Goal: Complete application form

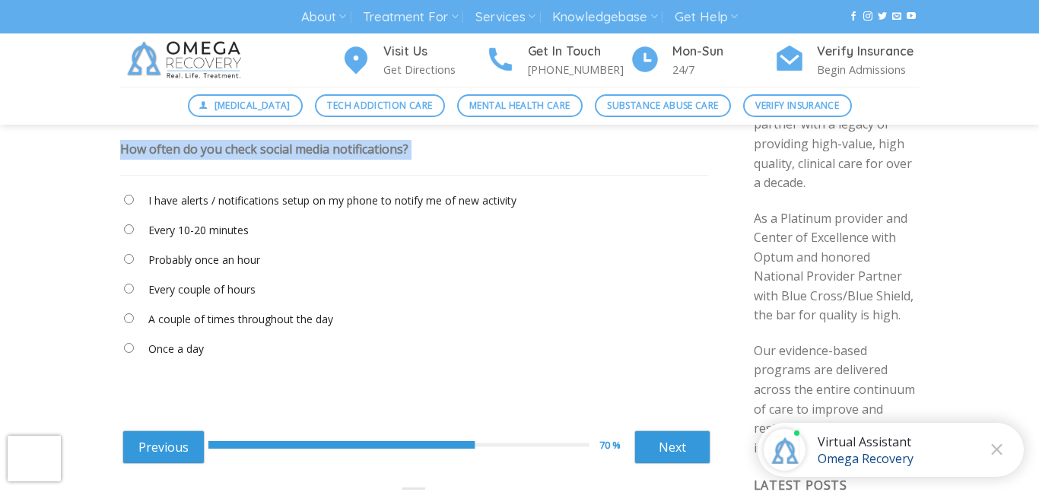
scroll to position [129, 0]
click at [198, 228] on label "Every 10-20 minutes" at bounding box center [198, 230] width 100 height 17
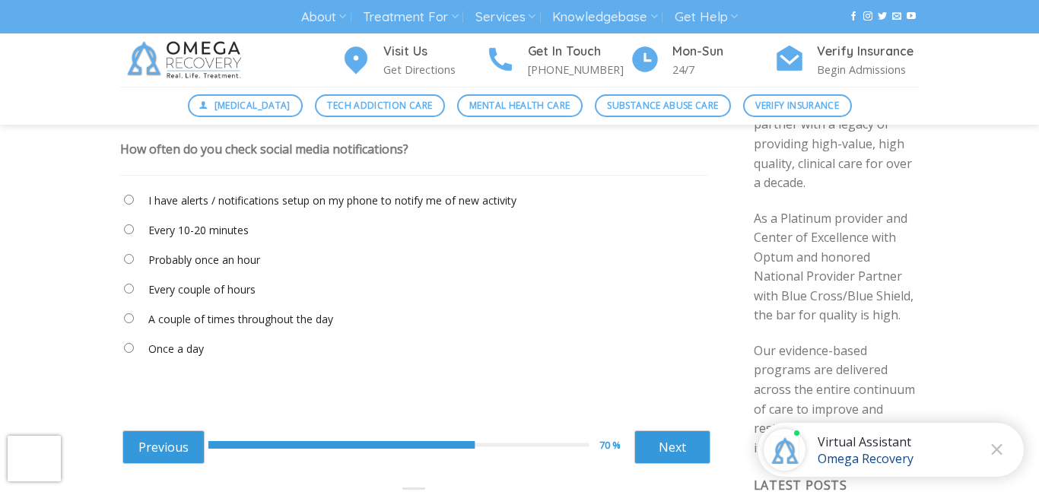
click at [205, 230] on label "Every 10-20 minutes" at bounding box center [198, 230] width 100 height 17
click at [691, 453] on link "Next" at bounding box center [672, 446] width 76 height 33
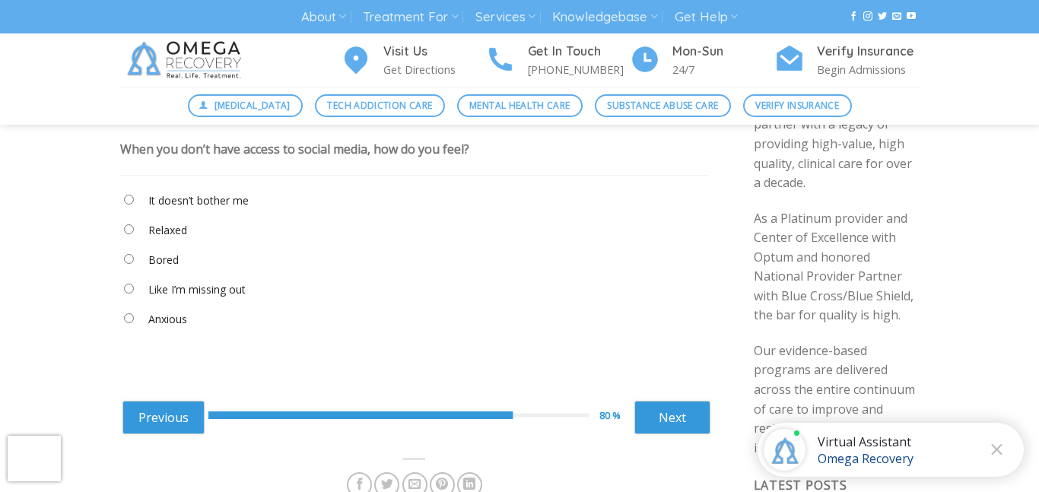
click at [221, 149] on div "When you don’t have access to social media, how do you feel?" at bounding box center [294, 149] width 349 height 17
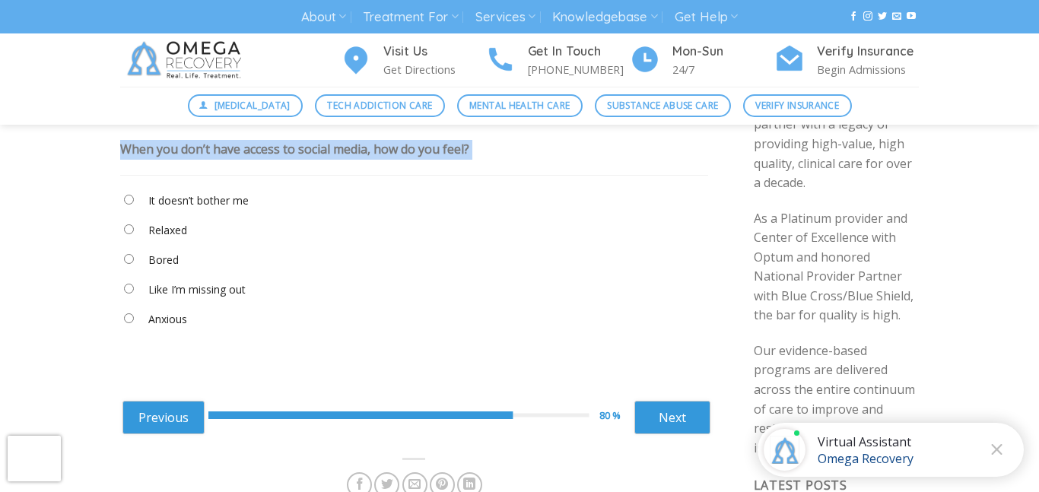
copy div "When you don’t have access to social media, how do you feel?"
click at [685, 408] on link "Next" at bounding box center [672, 417] width 76 height 33
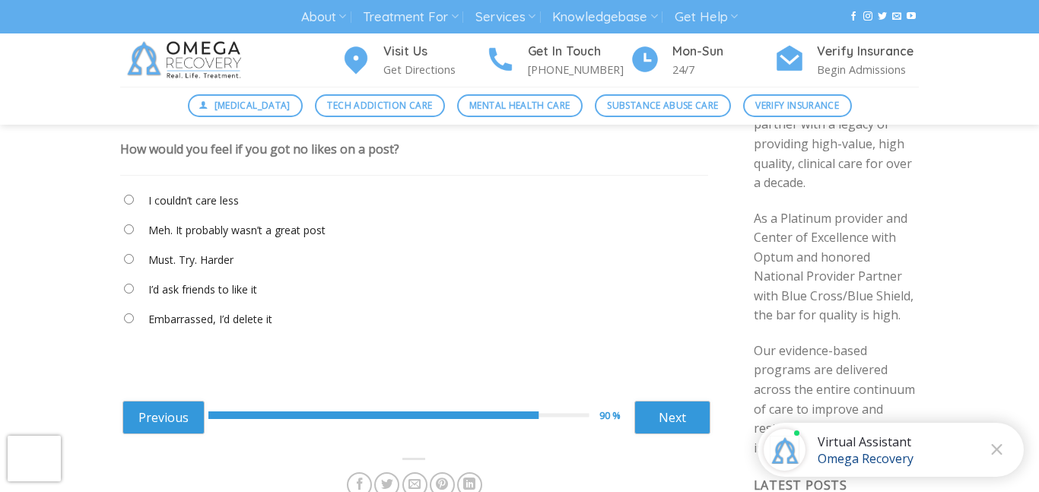
click at [183, 149] on div "How would you feel if you got no likes on a post?" at bounding box center [259, 149] width 279 height 17
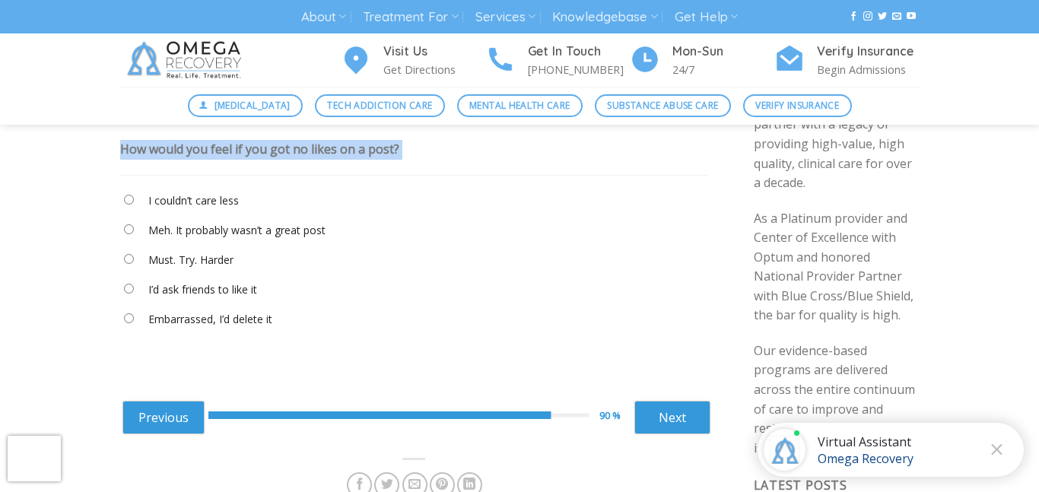
copy div "How would you feel if you got no likes on a post?"
click at [678, 403] on link "Next" at bounding box center [672, 417] width 76 height 33
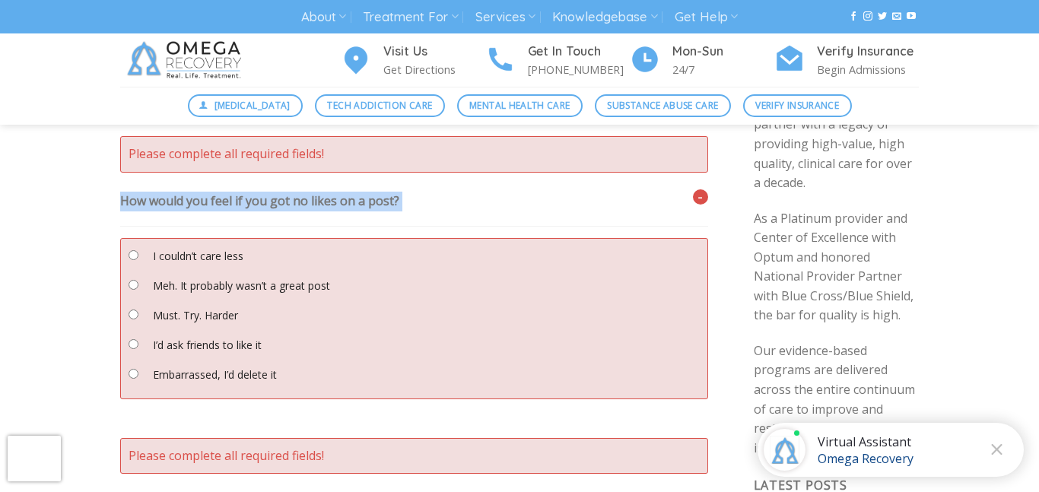
scroll to position [136, 0]
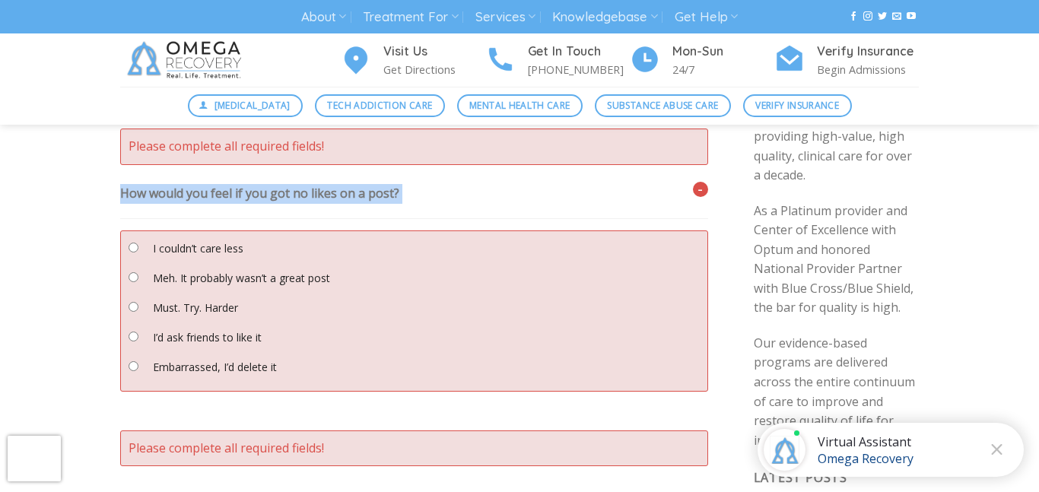
click at [355, 215] on legend at bounding box center [414, 215] width 588 height 8
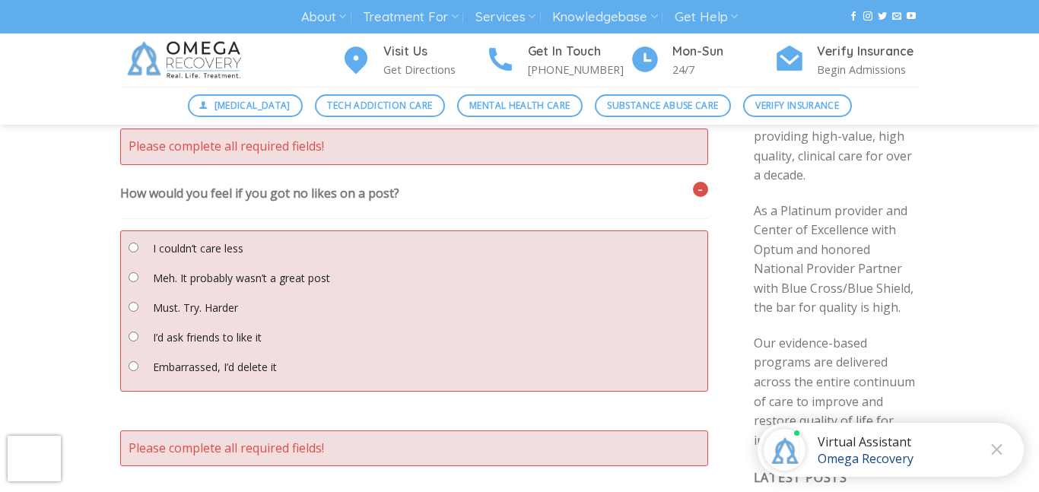
click at [146, 245] on "I couldn’t care less" at bounding box center [414, 252] width 579 height 26
click at [125, 364] on "Embarrassed, I’d delete it" at bounding box center [414, 370] width 579 height 26
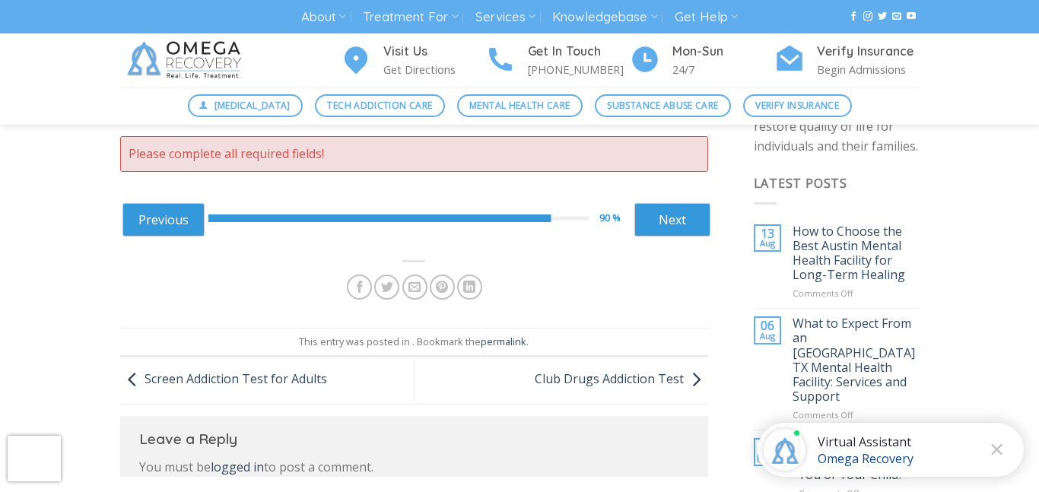
scroll to position [476, 0]
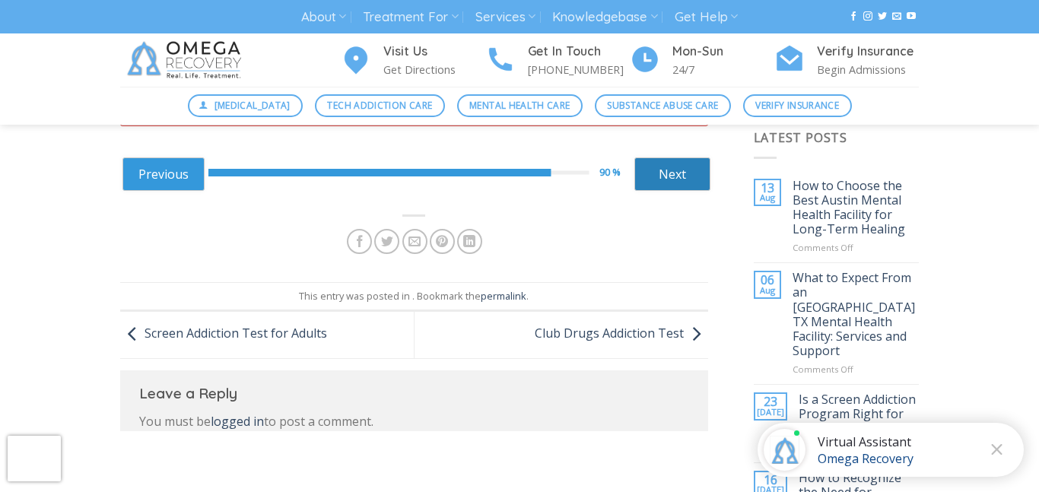
click at [676, 171] on link "Next" at bounding box center [672, 173] width 76 height 33
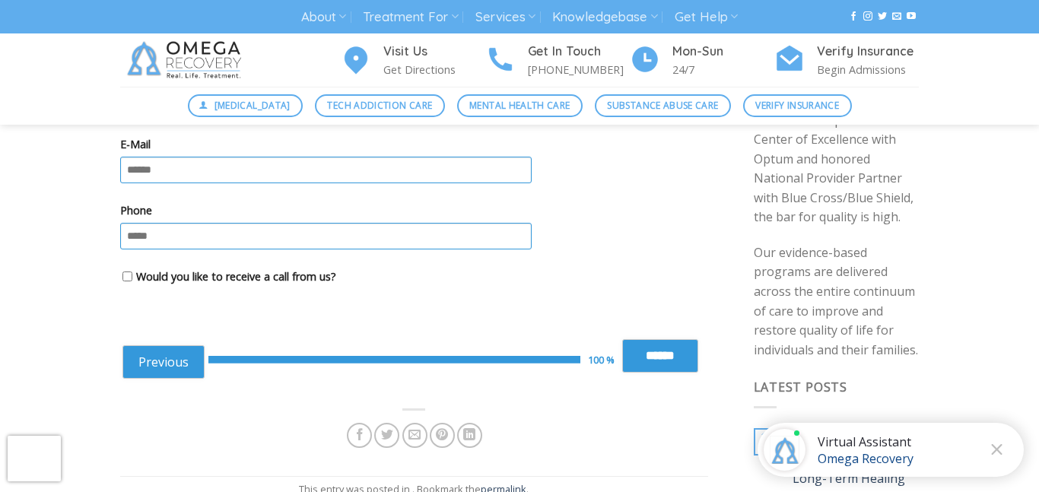
scroll to position [224, 0]
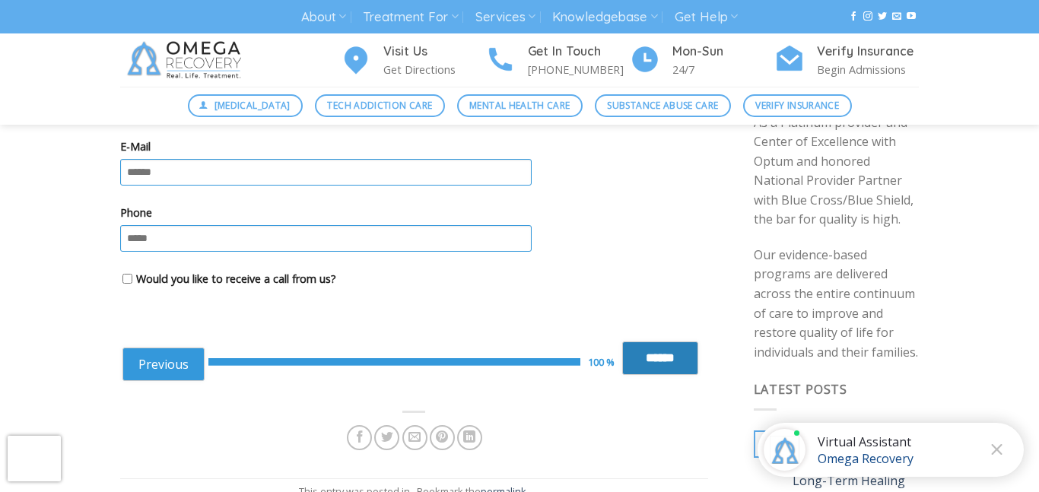
click at [662, 351] on input "******" at bounding box center [660, 357] width 76 height 33
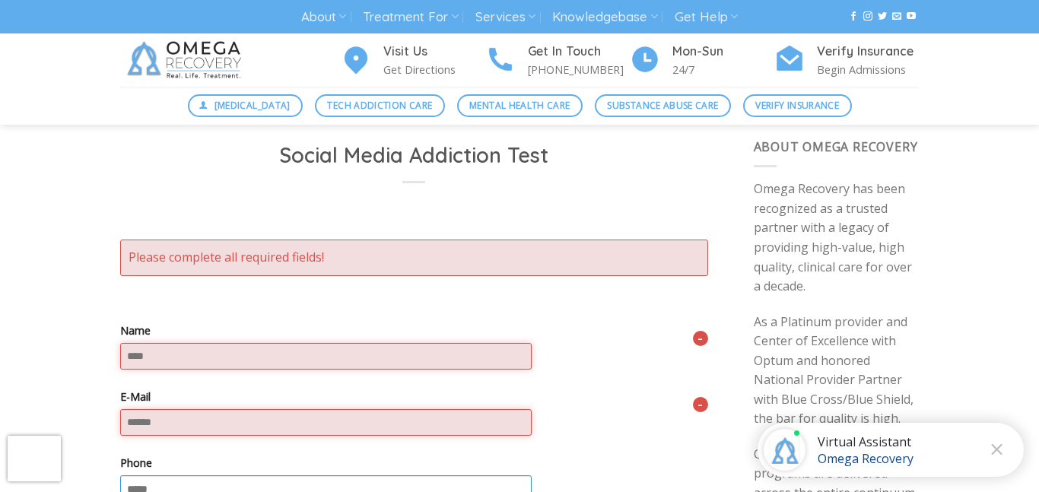
scroll to position [0, 0]
